Goal: Find specific page/section: Find specific page/section

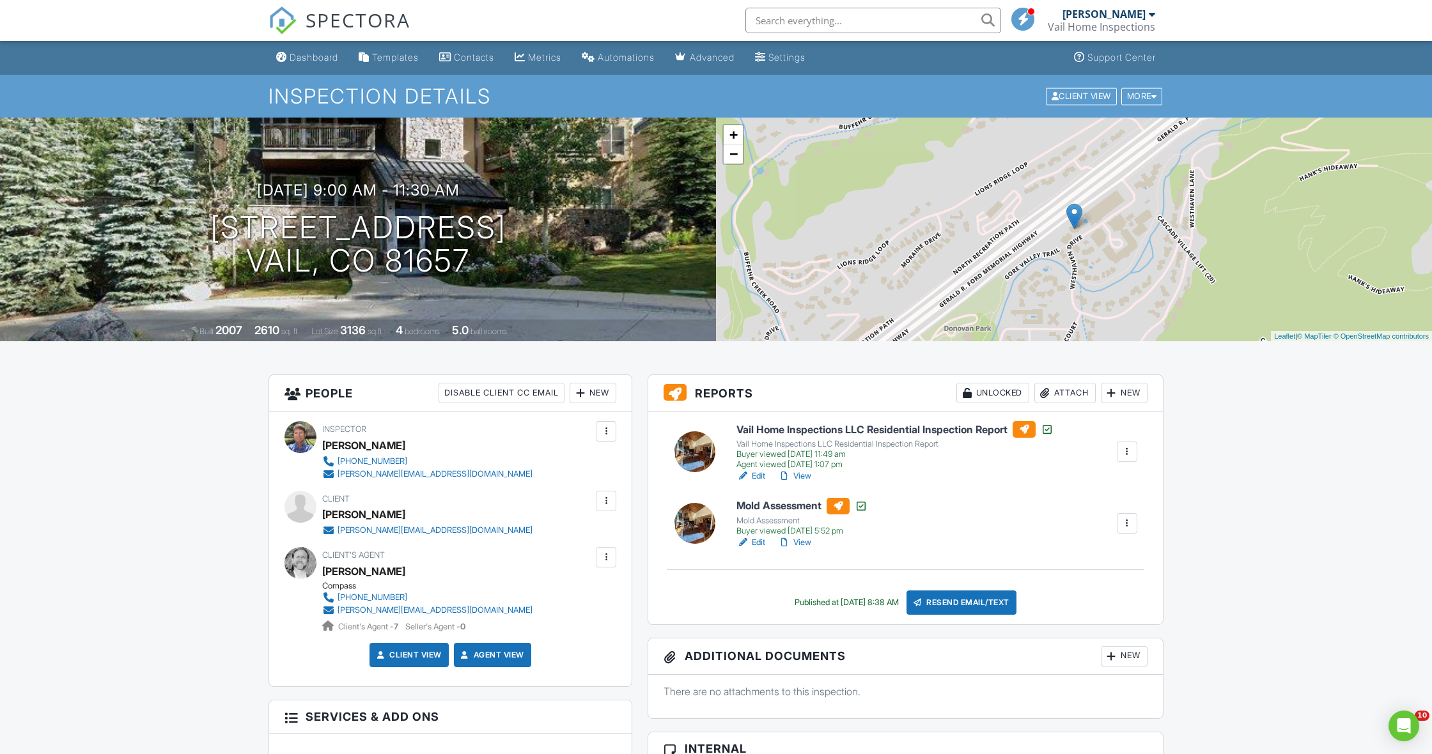
click at [786, 539] on div at bounding box center [784, 542] width 13 height 13
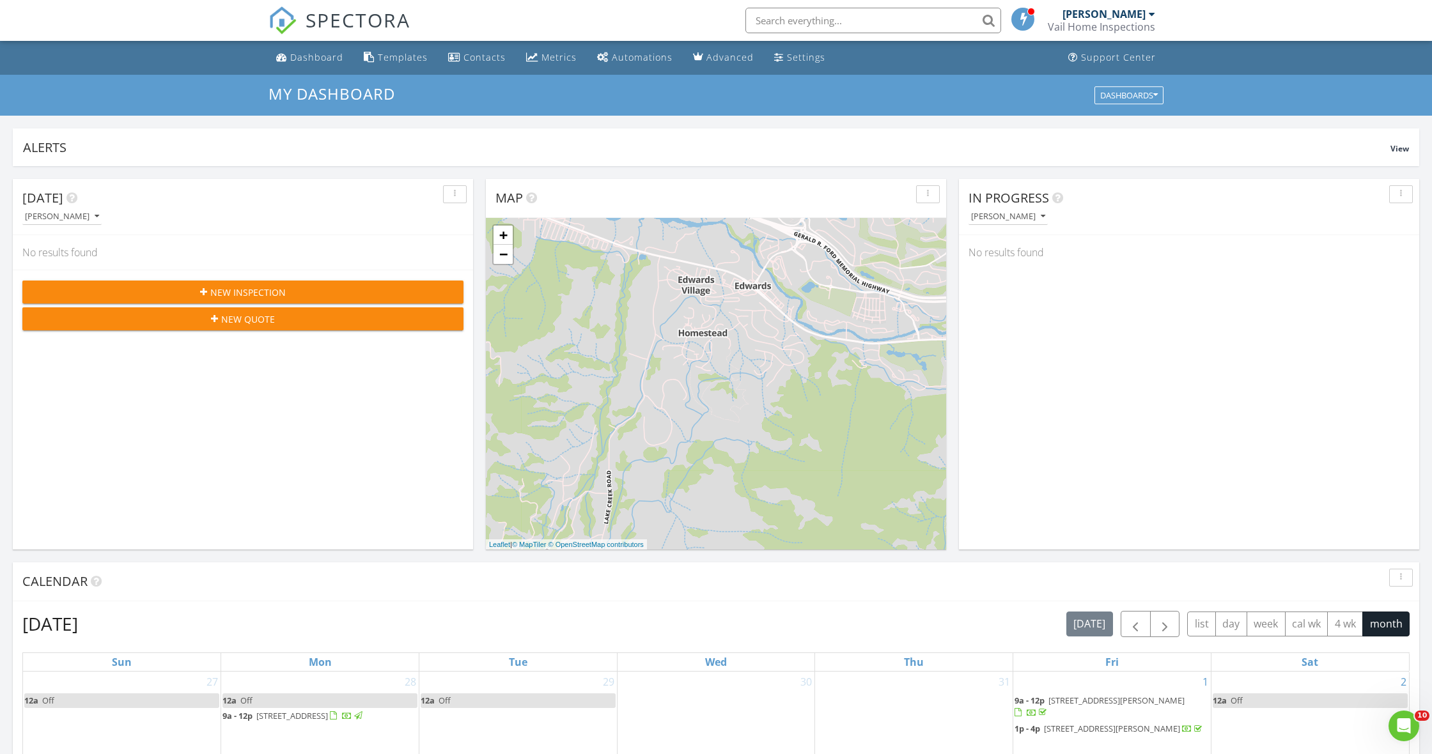
click at [882, 19] on input "text" at bounding box center [874, 21] width 256 height 26
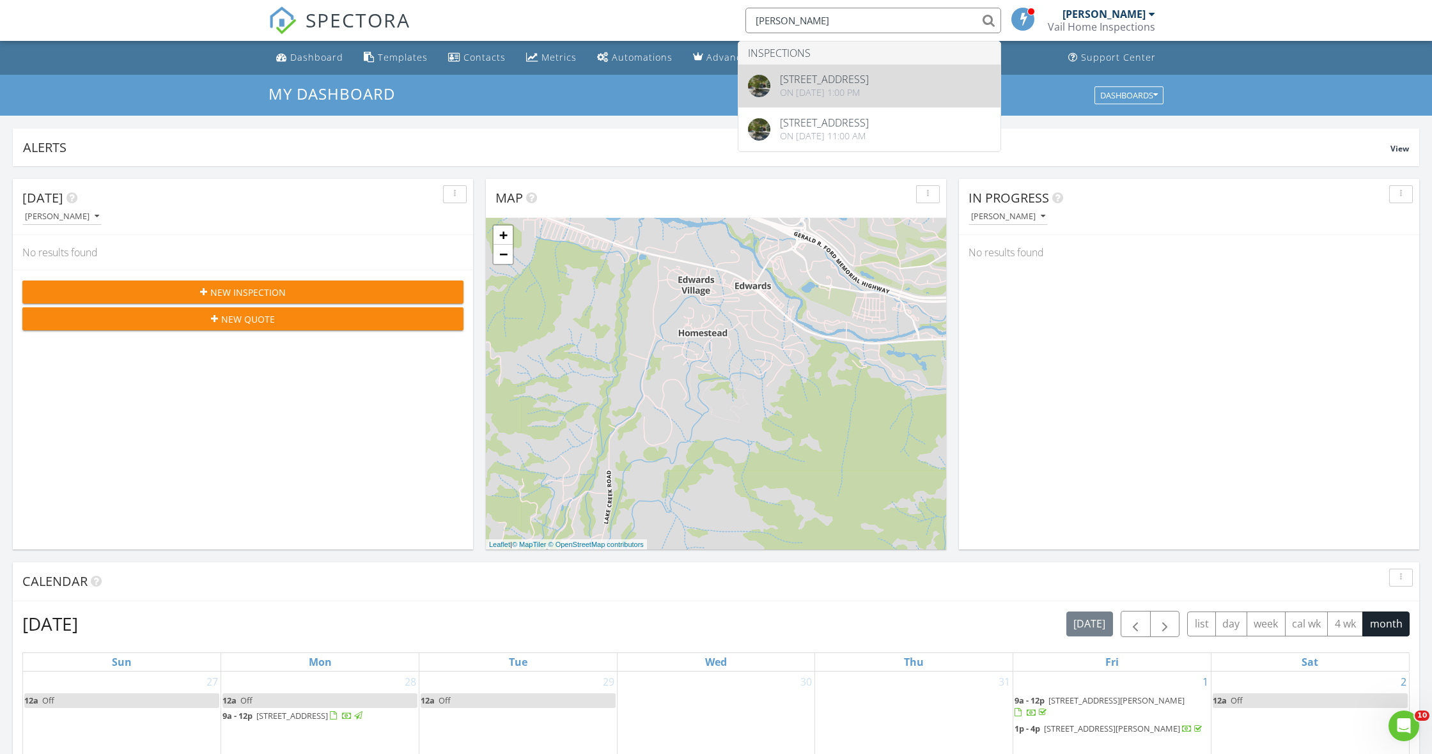
type input "[PERSON_NAME]"
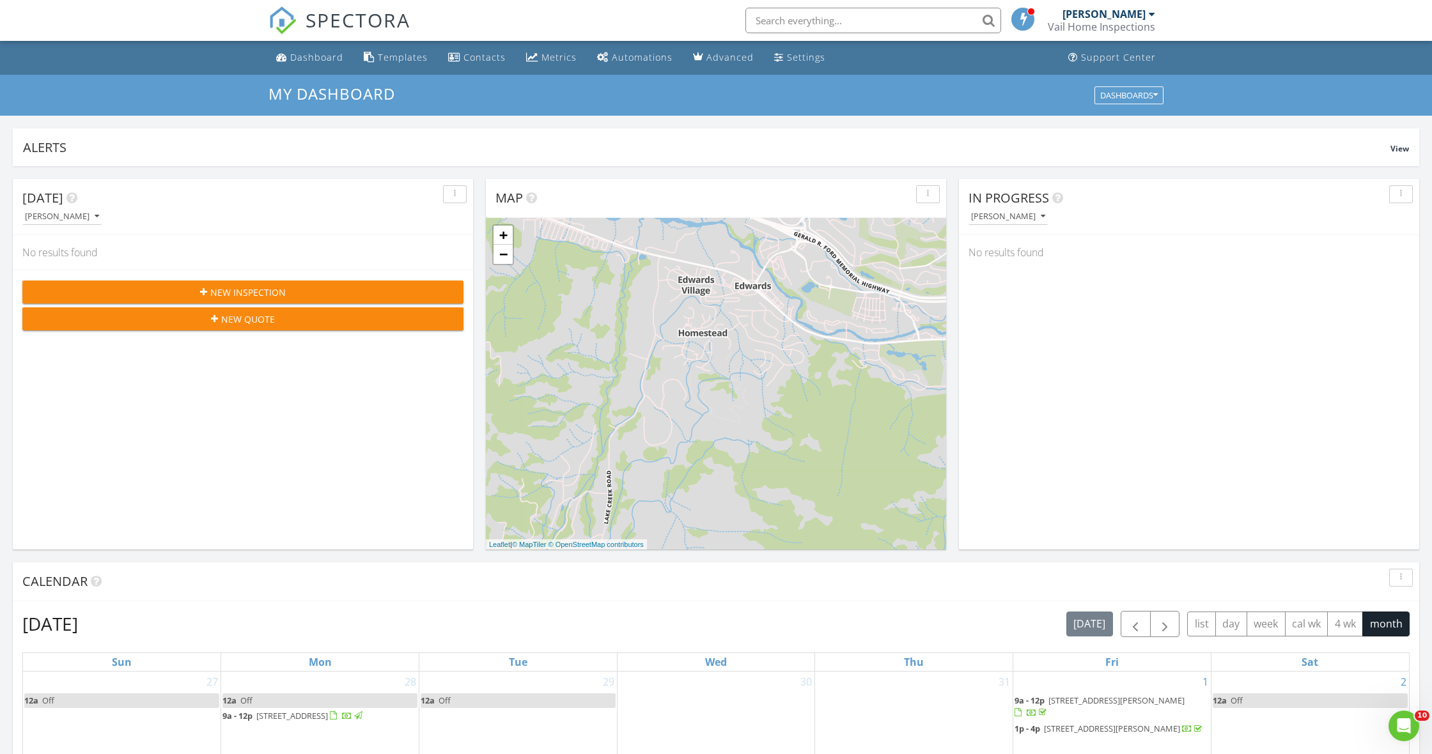
click at [843, 20] on input "text" at bounding box center [874, 21] width 256 height 26
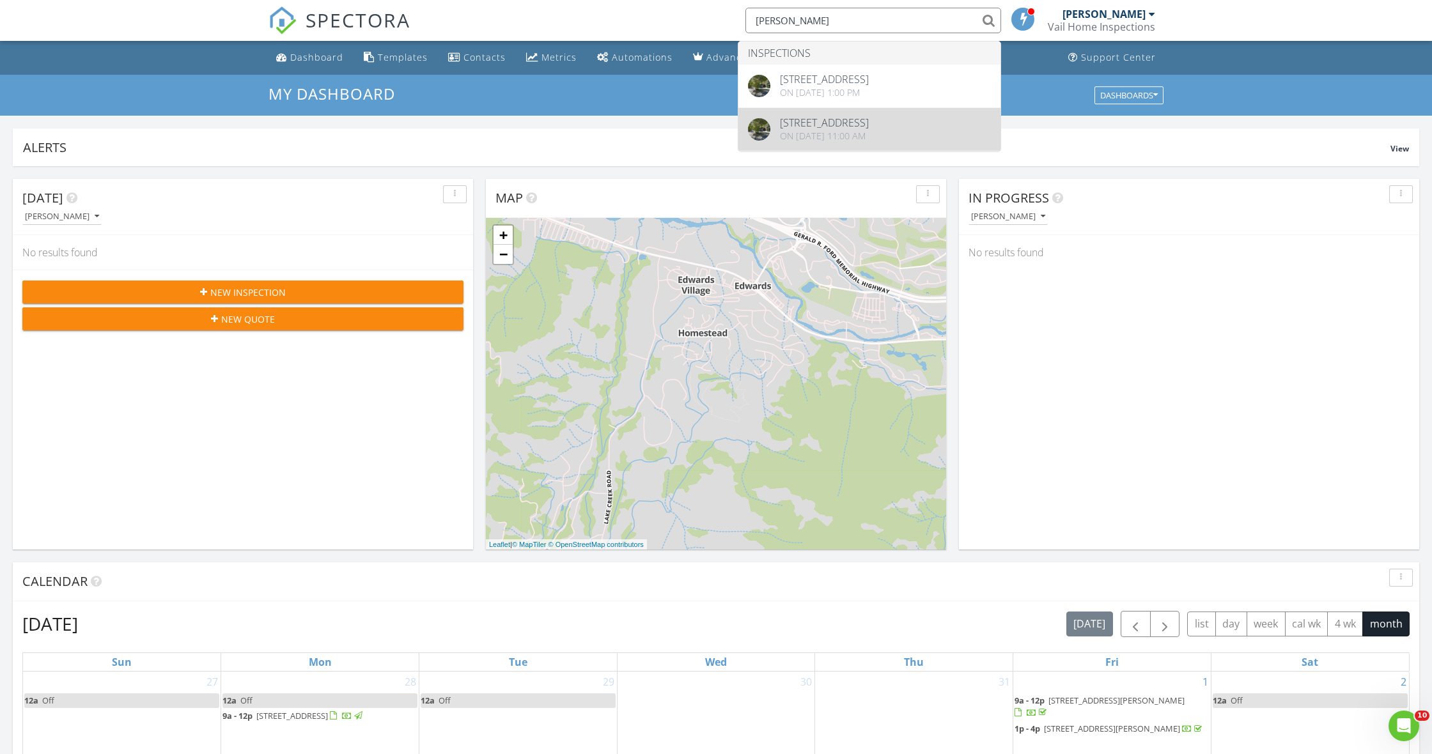
type input "Steve Wood"
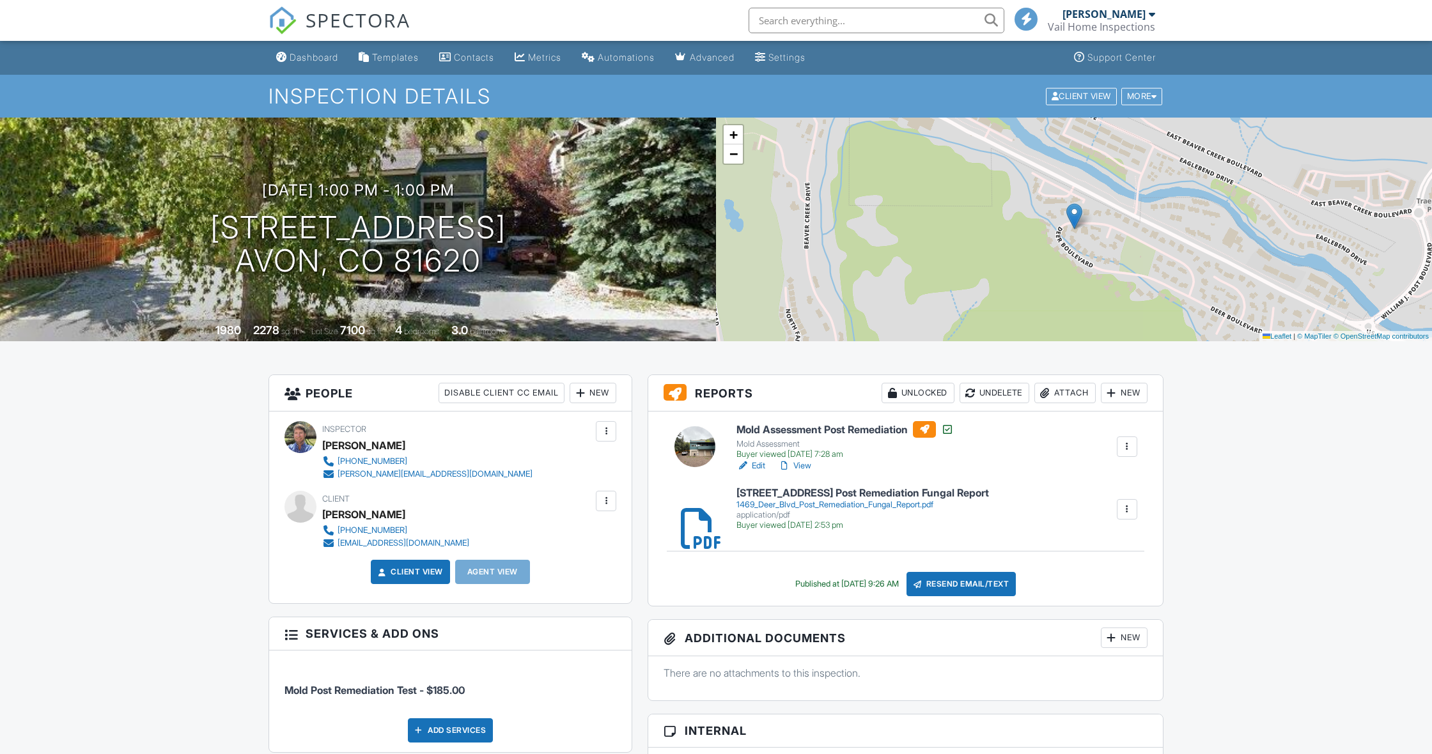
click at [786, 464] on div at bounding box center [784, 466] width 13 height 13
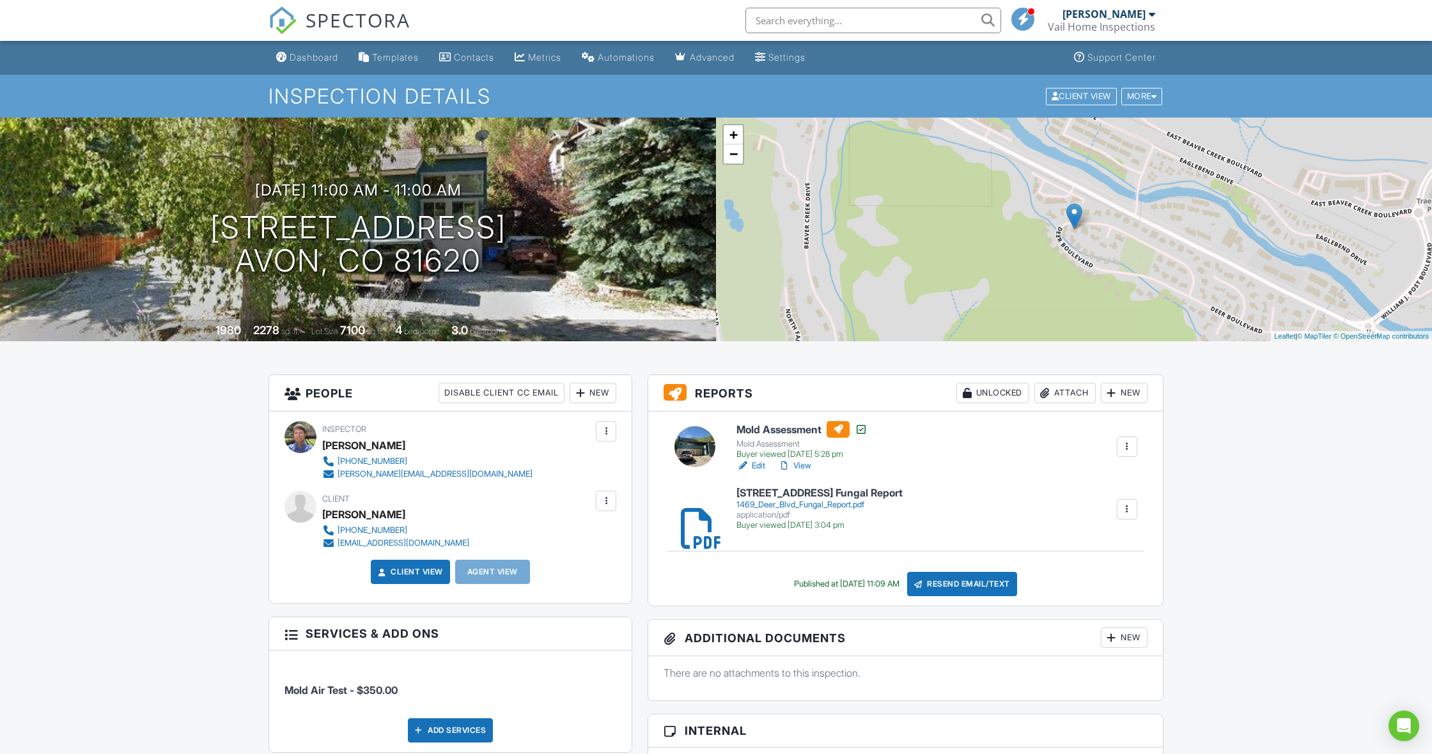
click at [786, 461] on div at bounding box center [784, 466] width 13 height 13
